Goal: Communication & Community: Participate in discussion

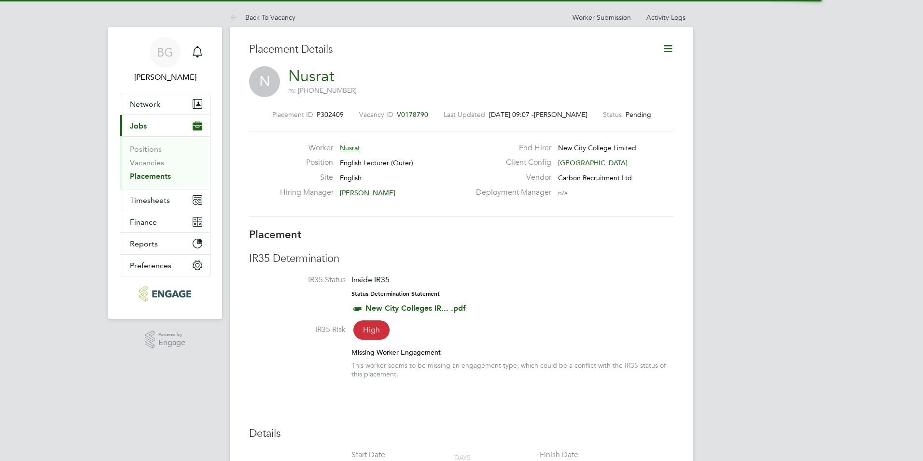
scroll to position [9, 48]
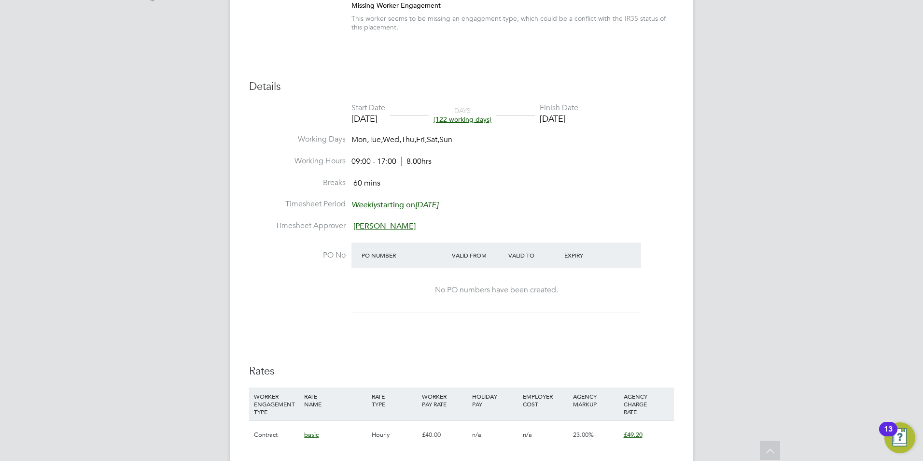
scroll to position [462, 0]
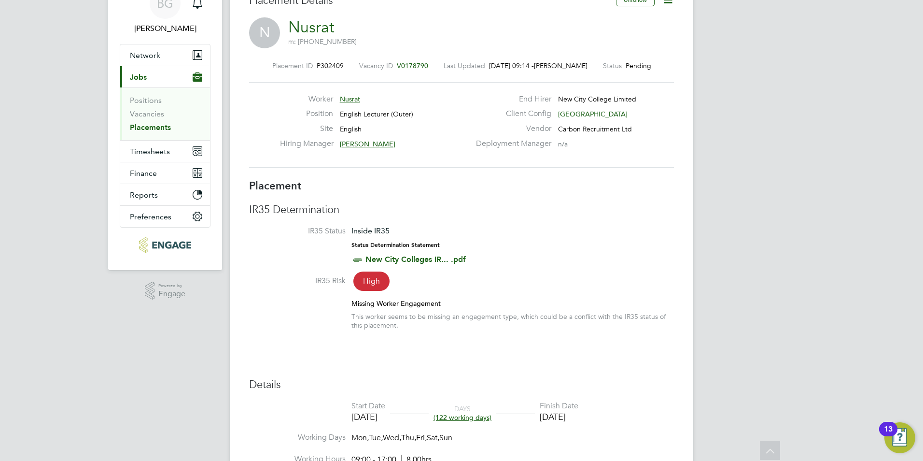
scroll to position [48, 0]
click at [189, 0] on div "Main navigation" at bounding box center [197, 3] width 19 height 19
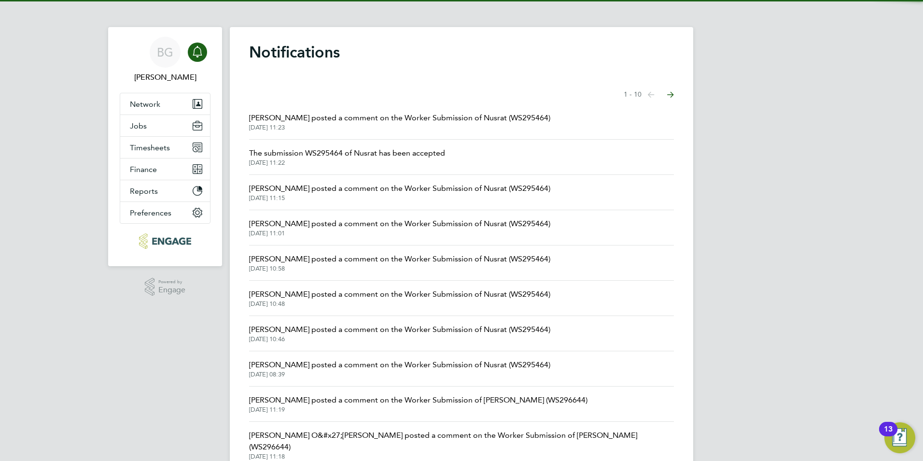
click at [198, 51] on icon "Main navigation" at bounding box center [198, 52] width 12 height 12
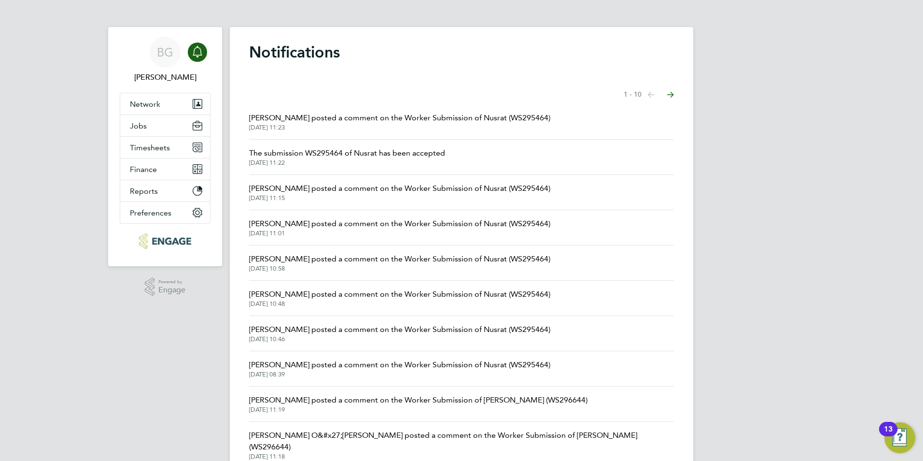
click at [394, 117] on span "Rufena Haque posted a comment on the Worker Submission of Nusrat (WS295464)" at bounding box center [399, 118] width 301 height 12
